Goal: Check status: Check status

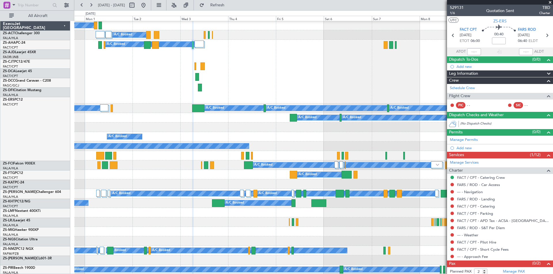
scroll to position [58, 0]
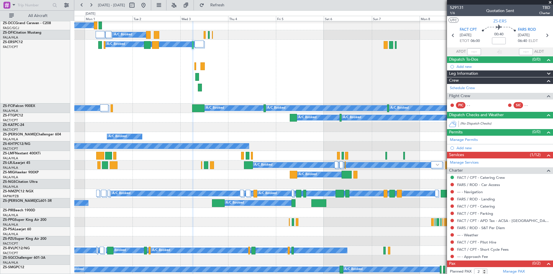
click at [550, 2] on span at bounding box center [550, 2] width 6 height 5
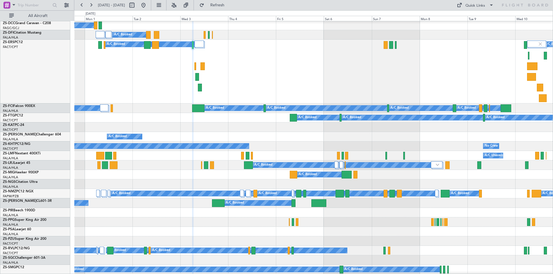
type input "0"
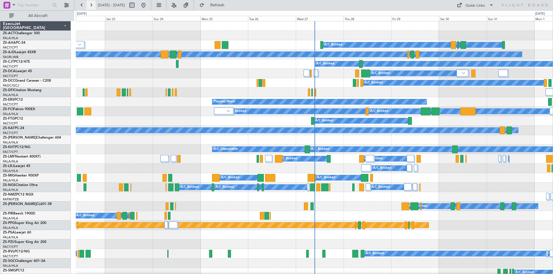
click at [91, 5] on button at bounding box center [90, 5] width 9 height 9
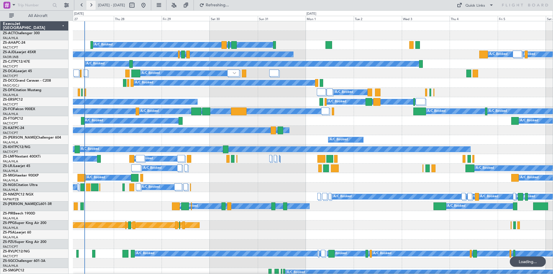
click at [91, 5] on button at bounding box center [90, 5] width 9 height 9
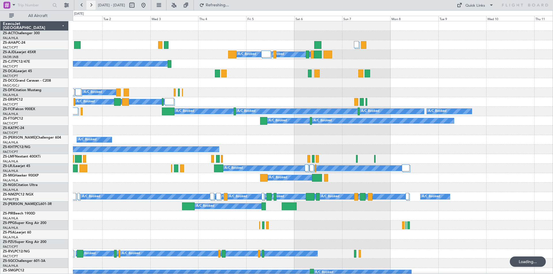
click at [91, 5] on button at bounding box center [90, 5] width 9 height 9
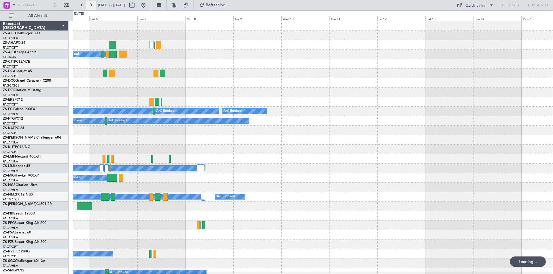
click at [91, 5] on button at bounding box center [90, 5] width 9 height 9
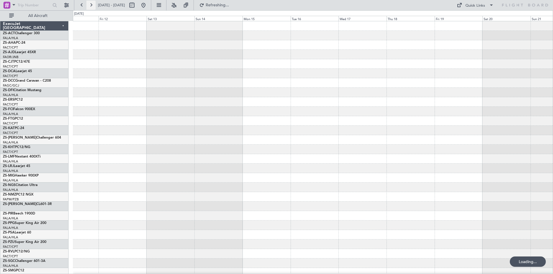
click at [91, 5] on button at bounding box center [90, 5] width 9 height 9
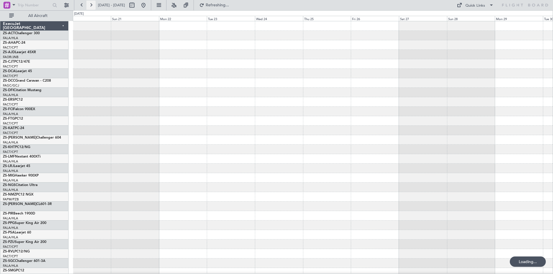
click at [91, 5] on button at bounding box center [90, 5] width 9 height 9
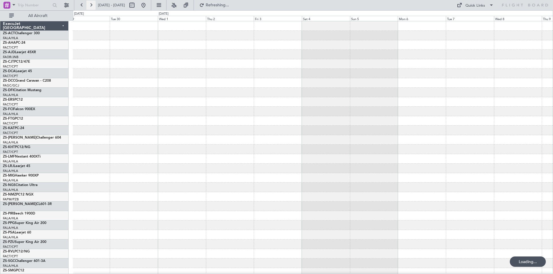
click at [91, 5] on button at bounding box center [90, 5] width 9 height 9
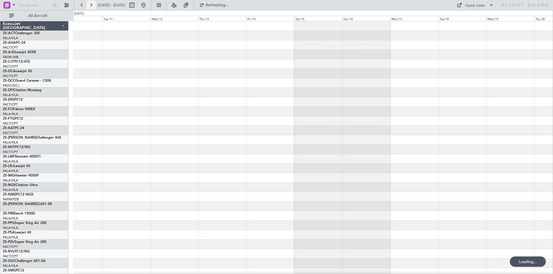
click at [91, 5] on button at bounding box center [90, 5] width 9 height 9
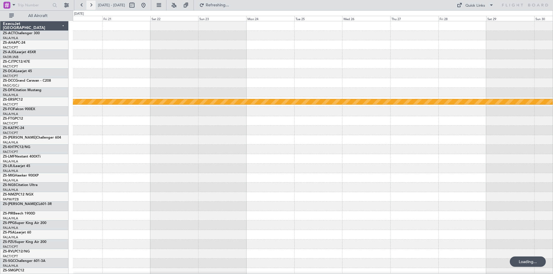
click at [91, 5] on button at bounding box center [90, 5] width 9 height 9
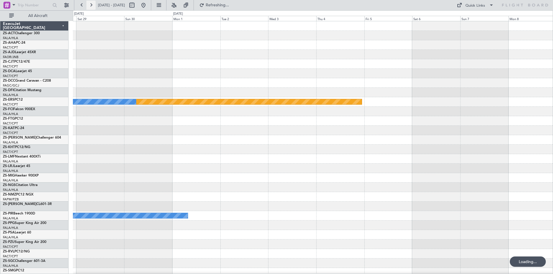
click at [91, 5] on button at bounding box center [90, 5] width 9 height 9
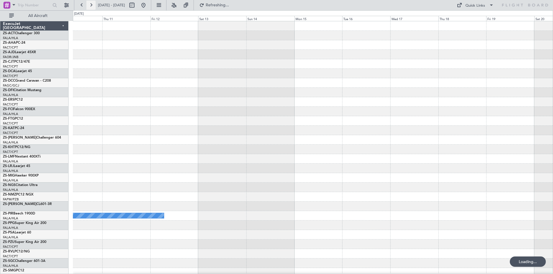
click at [91, 5] on button at bounding box center [90, 5] width 9 height 9
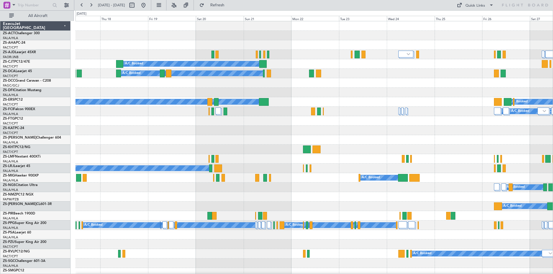
click at [265, 96] on div at bounding box center [313, 93] width 477 height 10
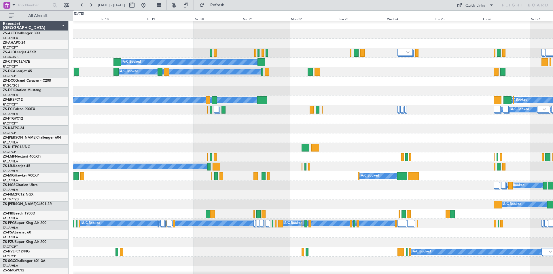
scroll to position [29, 0]
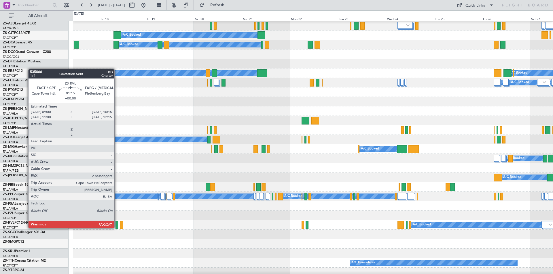
click at [117, 228] on div at bounding box center [117, 225] width 3 height 8
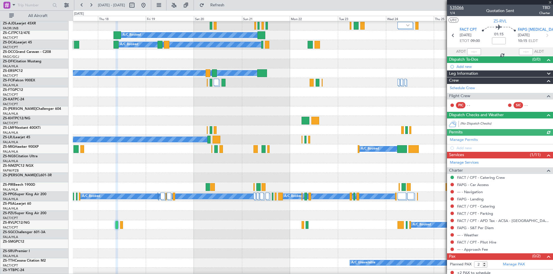
click at [457, 9] on span "535066" at bounding box center [457, 8] width 14 height 6
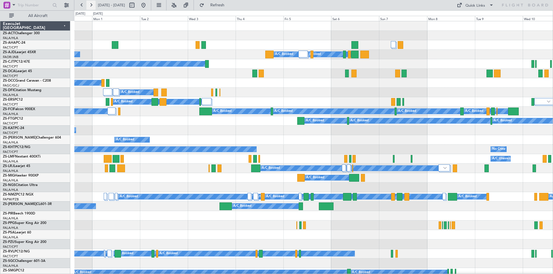
click at [91, 4] on button at bounding box center [90, 5] width 9 height 9
click at [92, 4] on button at bounding box center [90, 5] width 9 height 9
click at [90, 4] on button at bounding box center [90, 5] width 9 height 9
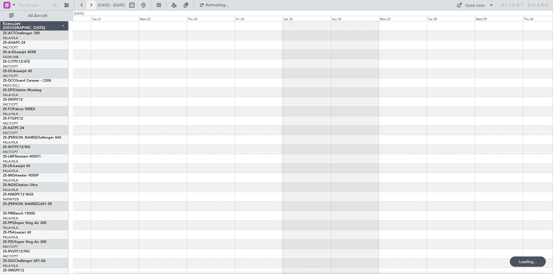
click at [90, 4] on button at bounding box center [90, 5] width 9 height 9
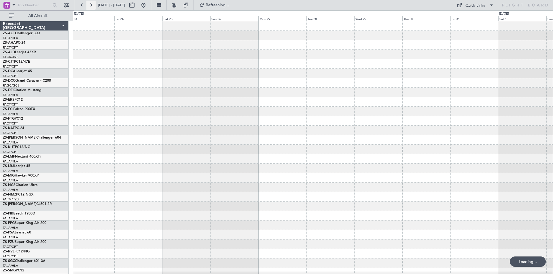
click at [90, 4] on button at bounding box center [90, 5] width 9 height 9
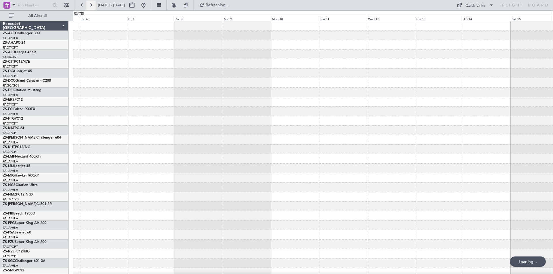
click at [90, 4] on button at bounding box center [90, 5] width 9 height 9
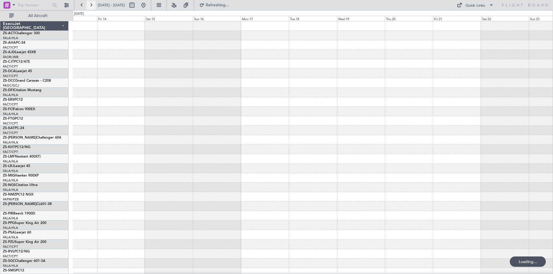
click at [90, 4] on button at bounding box center [90, 5] width 9 height 9
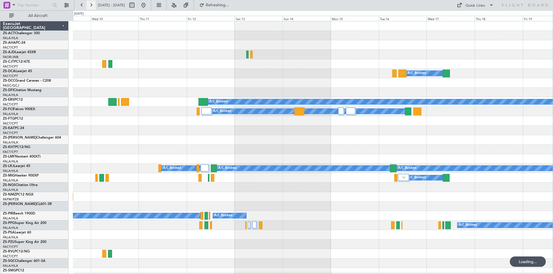
click at [90, 4] on button at bounding box center [90, 5] width 9 height 9
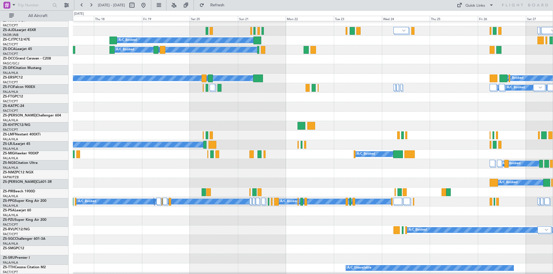
scroll to position [24, 0]
click at [115, 223] on div at bounding box center [313, 221] width 480 height 10
